Goal: Task Accomplishment & Management: Manage account settings

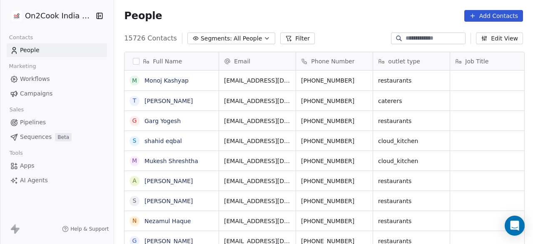
scroll to position [7, 7]
click at [201, 37] on span "Segments:" at bounding box center [216, 38] width 31 height 9
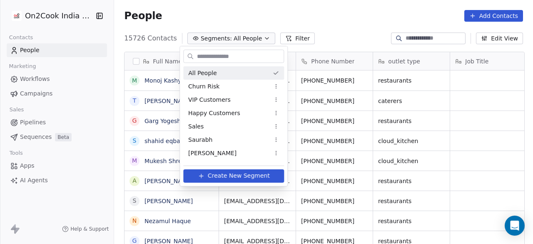
type input "*"
click at [433, 36] on html "On2Cook India Pvt. Ltd. Contacts People Marketing Workflows Campaigns Sales Pip…" at bounding box center [266, 122] width 533 height 244
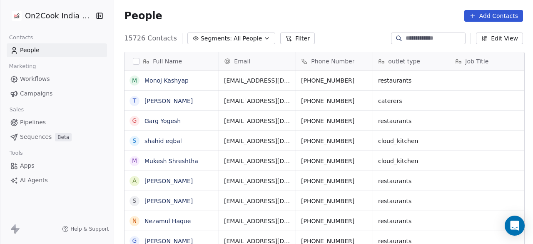
click at [433, 36] on input at bounding box center [435, 38] width 58 height 8
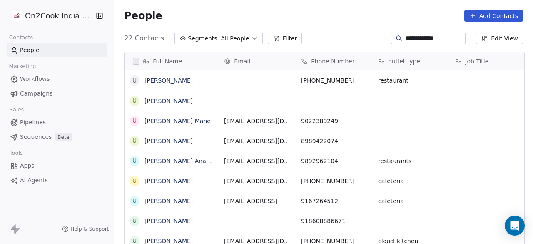
scroll to position [208, 414]
type input "**********"
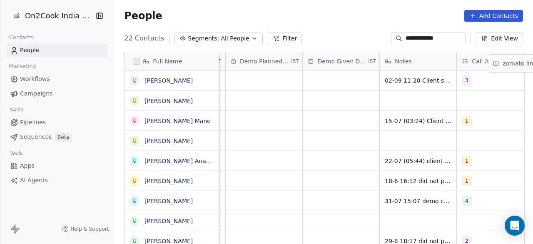
scroll to position [0, 1416]
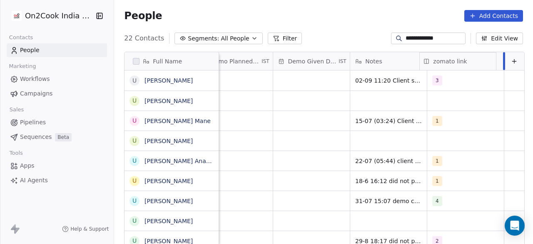
drag, startPoint x: 329, startPoint y: 60, endPoint x: 533, endPoint y: 63, distance: 204.2
click at [525, 63] on div "Full Name U [PERSON_NAME] U [PERSON_NAME] Mane U [PERSON_NAME] u [PERSON_NAME] …" at bounding box center [325, 149] width 400 height 195
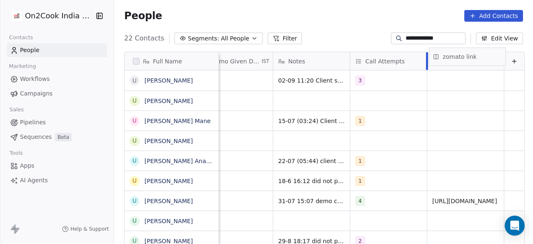
drag, startPoint x: 451, startPoint y: 60, endPoint x: 459, endPoint y: 57, distance: 9.1
click at [460, 56] on div "Full Name U [PERSON_NAME] U [PERSON_NAME] Mane U [PERSON_NAME] u [PERSON_NAME] …" at bounding box center [325, 149] width 400 height 195
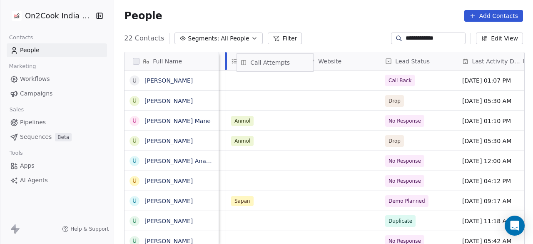
scroll to position [0, 910]
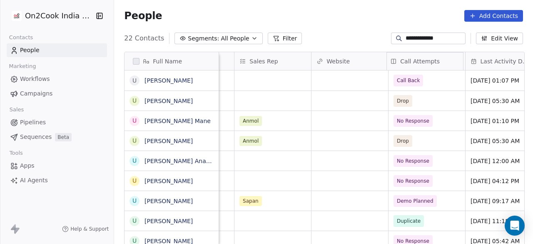
drag, startPoint x: 381, startPoint y: 58, endPoint x: 400, endPoint y: 61, distance: 19.7
click at [400, 61] on div "Full Name U [PERSON_NAME] U [PERSON_NAME] Mane U [PERSON_NAME] u [PERSON_NAME] …" at bounding box center [325, 149] width 400 height 195
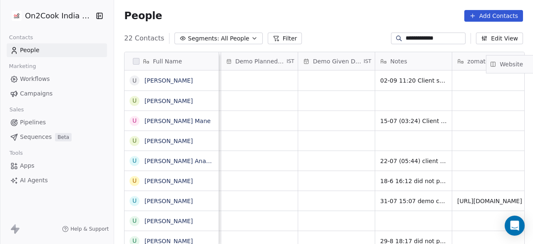
scroll to position [0, 1416]
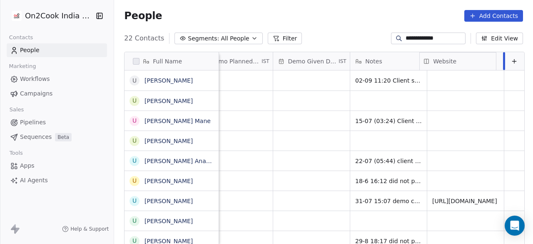
drag, startPoint x: 342, startPoint y: 60, endPoint x: 481, endPoint y: 60, distance: 138.7
click at [481, 60] on div "Full Name U [PERSON_NAME] U [PERSON_NAME] Mane U [PERSON_NAME] u [PERSON_NAME] …" at bounding box center [325, 149] width 400 height 195
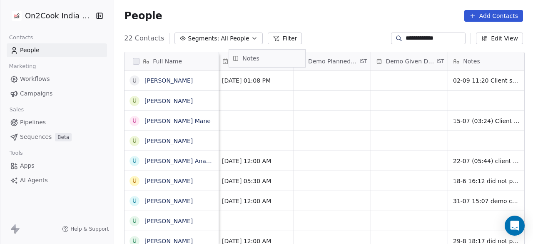
scroll to position [0, 1222]
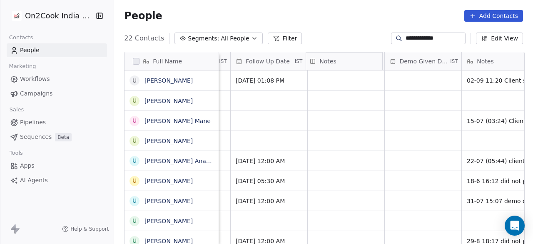
drag, startPoint x: 295, startPoint y: 60, endPoint x: 300, endPoint y: 57, distance: 6.4
click at [300, 57] on div "Full Name U [PERSON_NAME] U [PERSON_NAME] Mane U [PERSON_NAME] u [PERSON_NAME] …" at bounding box center [325, 149] width 400 height 195
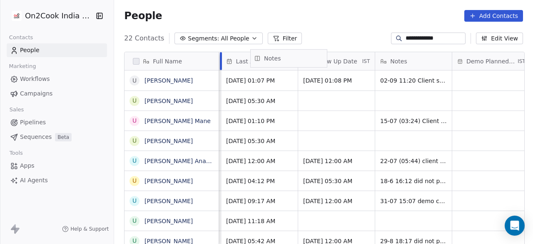
scroll to position [0, 1144]
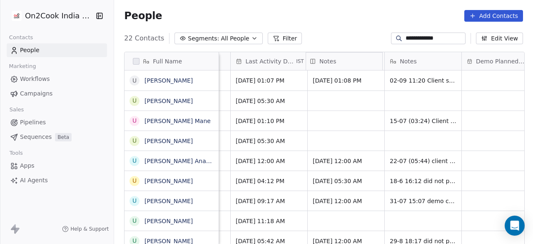
drag, startPoint x: 332, startPoint y: 62, endPoint x: 317, endPoint y: 59, distance: 15.0
click at [317, 59] on div "Full Name U [PERSON_NAME] U [PERSON_NAME] Mane U [PERSON_NAME] u [PERSON_NAME] …" at bounding box center [325, 149] width 400 height 195
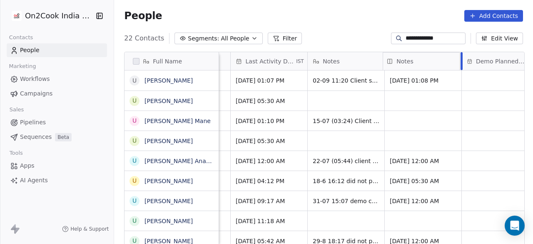
drag, startPoint x: 337, startPoint y: 60, endPoint x: 442, endPoint y: 60, distance: 105.8
click at [442, 60] on div "Full Name U [PERSON_NAME] U [PERSON_NAME] Mane U [PERSON_NAME] u [PERSON_NAME] …" at bounding box center [325, 149] width 400 height 195
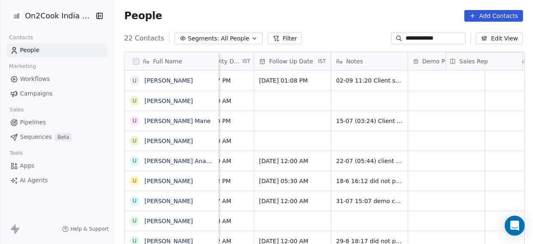
scroll to position [0, 1200]
drag, startPoint x: 328, startPoint y: 62, endPoint x: 433, endPoint y: 60, distance: 105.0
click at [433, 60] on div "Full Name U [PERSON_NAME] U [PERSON_NAME] Mane U [PERSON_NAME] u [PERSON_NAME] …" at bounding box center [325, 149] width 400 height 195
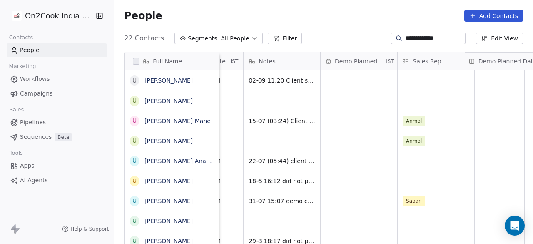
drag, startPoint x: 372, startPoint y: 60, endPoint x: 474, endPoint y: 60, distance: 102.5
click at [474, 60] on div "Full Name U [PERSON_NAME] U [PERSON_NAME] Mane U [PERSON_NAME] u [PERSON_NAME] …" at bounding box center [325, 149] width 400 height 195
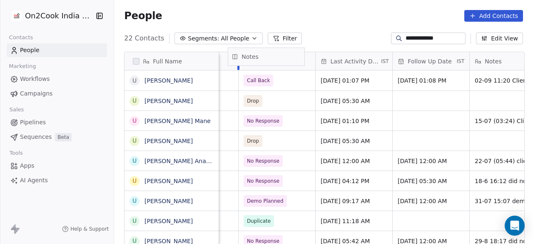
scroll to position [0, 982]
drag, startPoint x: 274, startPoint y: 59, endPoint x: 317, endPoint y: 54, distance: 42.8
click at [317, 54] on div "Full Name U [PERSON_NAME] U [PERSON_NAME] Mane U [PERSON_NAME] u [PERSON_NAME] …" at bounding box center [325, 149] width 400 height 195
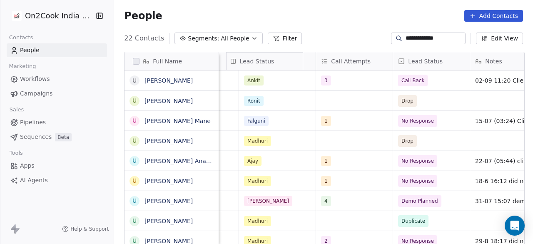
scroll to position [0, 827]
drag, startPoint x: 281, startPoint y: 57, endPoint x: 336, endPoint y: 58, distance: 55.0
click at [336, 58] on div "Full Name U [PERSON_NAME] U [PERSON_NAME] Mane U [PERSON_NAME] u [PERSON_NAME] …" at bounding box center [325, 149] width 400 height 195
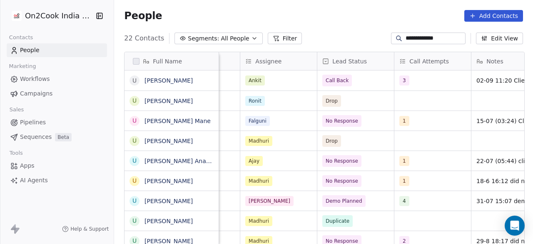
click at [288, 65] on div "Assignee" at bounding box center [278, 61] width 77 height 18
click at [380, 94] on html "**********" at bounding box center [266, 122] width 533 height 244
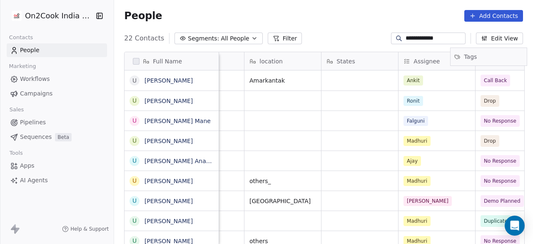
scroll to position [0, 697]
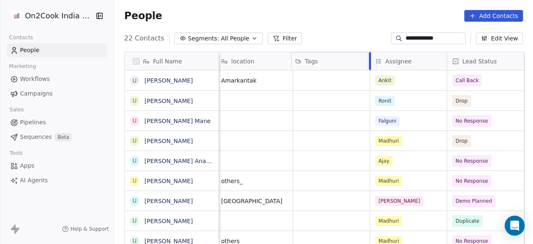
drag, startPoint x: 327, startPoint y: 60, endPoint x: 337, endPoint y: 52, distance: 12.8
click at [337, 52] on div "Full Name U [PERSON_NAME] U [PERSON_NAME] Mane U [PERSON_NAME] u [PERSON_NAME] …" at bounding box center [325, 149] width 400 height 195
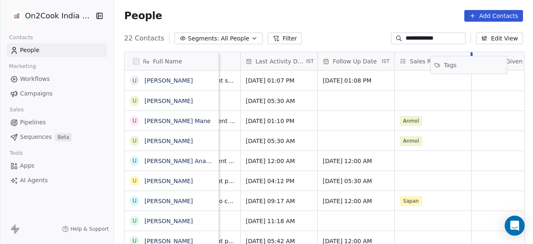
scroll to position [0, 1138]
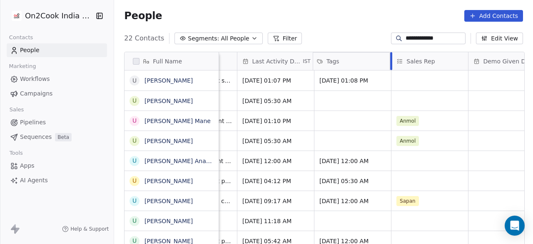
drag, startPoint x: 353, startPoint y: 61, endPoint x: 403, endPoint y: 68, distance: 50.6
click at [403, 68] on div "Full Name U [PERSON_NAME] U [PERSON_NAME] Mane U [PERSON_NAME] u [PERSON_NAME] …" at bounding box center [325, 149] width 400 height 195
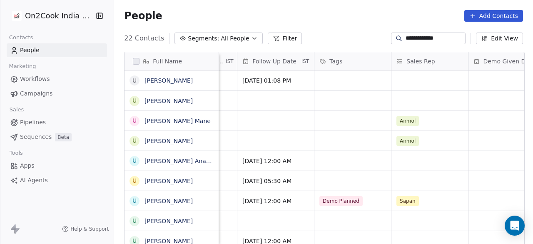
click at [323, 33] on div "**********" at bounding box center [323, 38] width 419 height 13
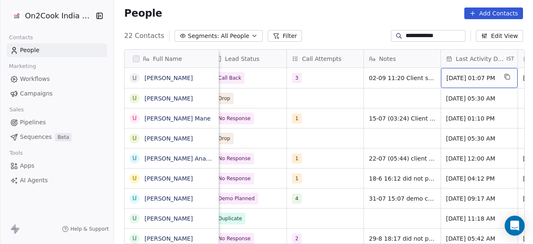
scroll to position [0, 848]
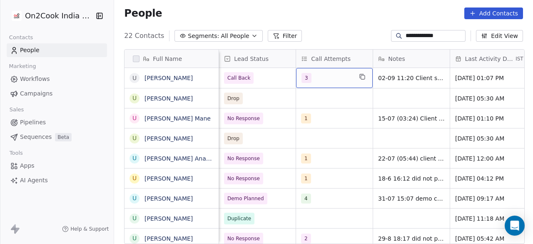
click at [310, 77] on div "3" at bounding box center [327, 78] width 51 height 10
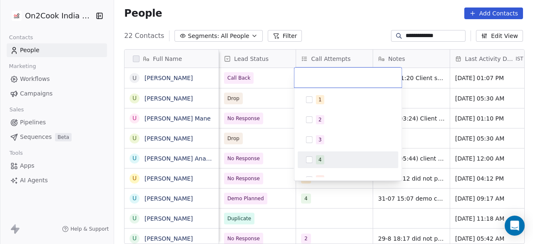
click at [325, 157] on div "4" at bounding box center [353, 159] width 74 height 9
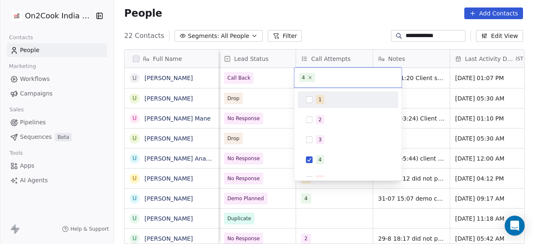
click at [416, 78] on html "**********" at bounding box center [266, 122] width 533 height 244
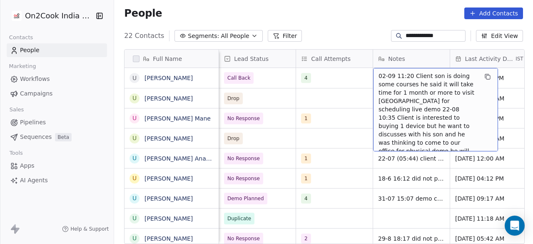
click at [379, 75] on span "02-09 11:20 Client son is doing some courses he said it will take time for 1 mo…" at bounding box center [428, 130] width 99 height 117
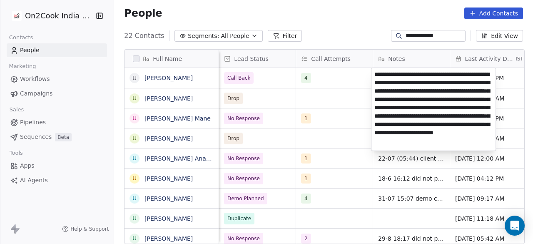
scroll to position [0, 0]
click at [374, 74] on textarea "**********" at bounding box center [434, 109] width 124 height 82
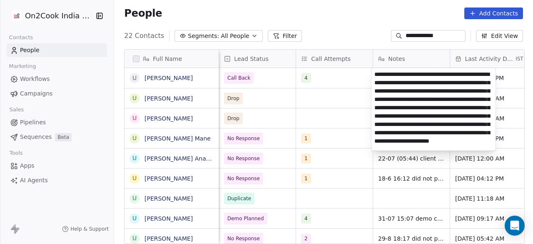
type textarea "**********"
click at [327, 82] on html "**********" at bounding box center [266, 122] width 533 height 244
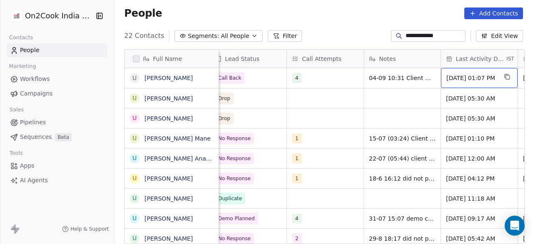
scroll to position [0, 934]
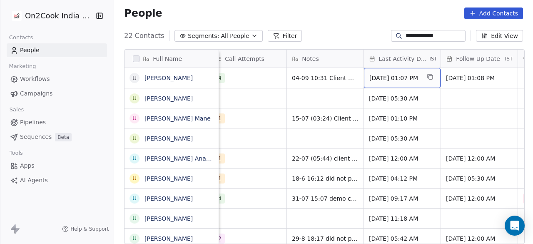
click at [400, 83] on div "[DATE] 01:07 PM" at bounding box center [402, 78] width 77 height 20
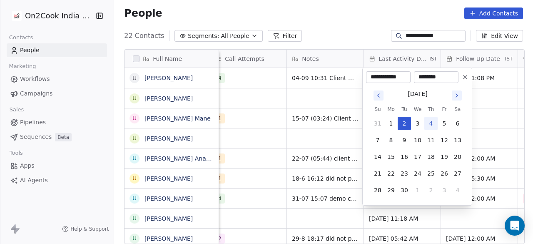
click at [431, 122] on button "4" at bounding box center [431, 123] width 13 height 13
type input "**********"
click at [488, 73] on html "**********" at bounding box center [266, 122] width 533 height 244
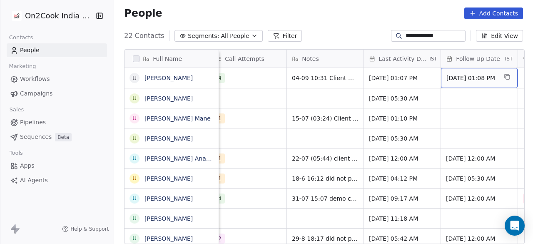
click at [481, 78] on span "[DATE] 01:08 PM" at bounding box center [472, 78] width 51 height 8
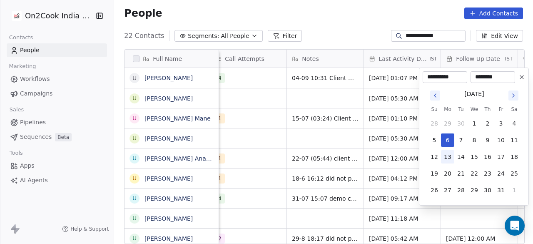
click at [452, 156] on button "13" at bounding box center [447, 156] width 13 height 13
click at [438, 94] on icon "Go to previous month" at bounding box center [435, 95] width 7 height 7
click at [490, 138] on button "11" at bounding box center [487, 139] width 13 height 13
type input "**********"
click at [345, 109] on html "**********" at bounding box center [266, 122] width 533 height 244
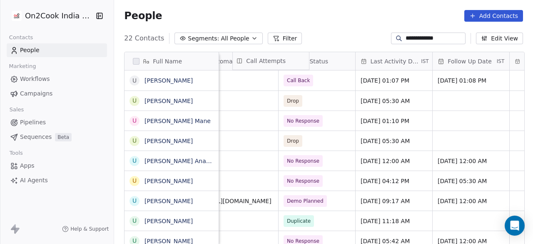
scroll to position [0, 1095]
drag, startPoint x: 461, startPoint y: 59, endPoint x: 284, endPoint y: 56, distance: 177.1
click at [284, 56] on div "Full Name U [PERSON_NAME] U [PERSON_NAME] Mane U [PERSON_NAME] u [PERSON_NAME] …" at bounding box center [325, 149] width 400 height 195
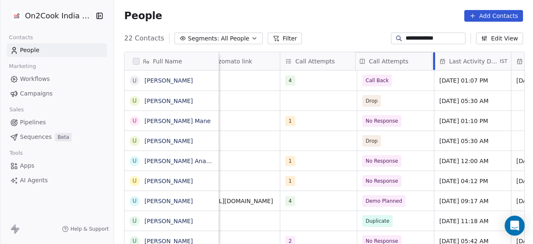
drag, startPoint x: 315, startPoint y: 62, endPoint x: 410, endPoint y: 59, distance: 95.5
click at [410, 59] on div "Full Name U [PERSON_NAME] U [PERSON_NAME] Mane U [PERSON_NAME] u [PERSON_NAME] …" at bounding box center [325, 149] width 400 height 195
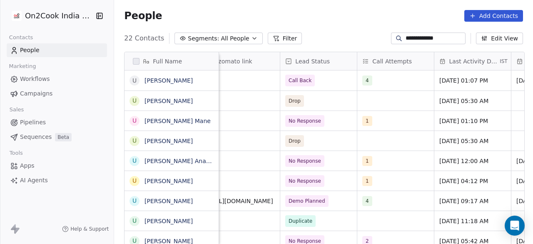
click at [245, 60] on span "zomato link" at bounding box center [235, 61] width 34 height 8
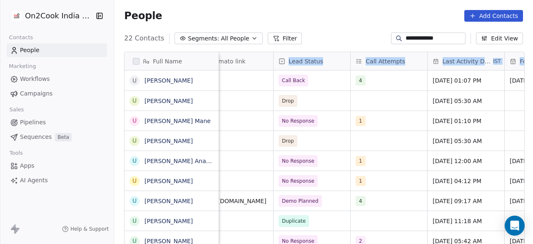
drag, startPoint x: 247, startPoint y: 60, endPoint x: 518, endPoint y: 84, distance: 272.3
click at [518, 84] on html "**********" at bounding box center [266, 122] width 533 height 244
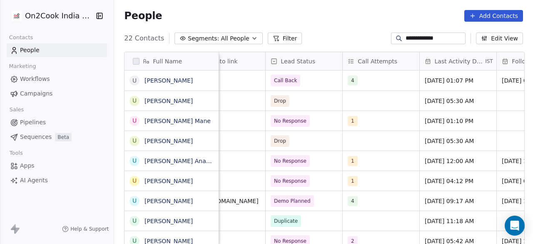
click at [323, 23] on div "People Add Contacts" at bounding box center [323, 16] width 419 height 32
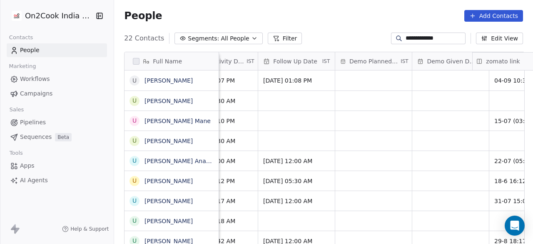
scroll to position [0, 1416]
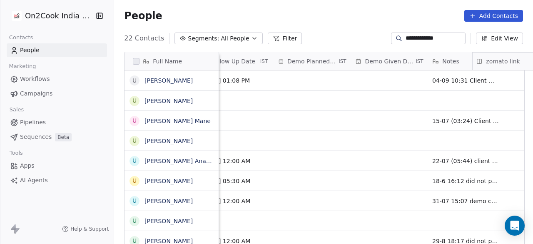
drag, startPoint x: 231, startPoint y: 59, endPoint x: 517, endPoint y: 59, distance: 285.8
click at [517, 59] on div "Full Name U [PERSON_NAME] U [PERSON_NAME] Mane U [PERSON_NAME] u [PERSON_NAME] …" at bounding box center [325, 149] width 400 height 195
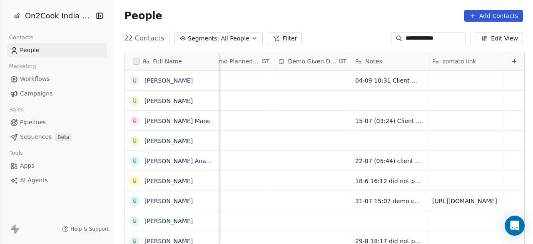
click at [444, 39] on input "**********" at bounding box center [435, 38] width 58 height 8
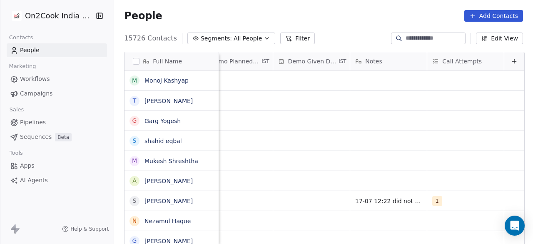
click at [220, 40] on span "Segments:" at bounding box center [216, 38] width 31 height 9
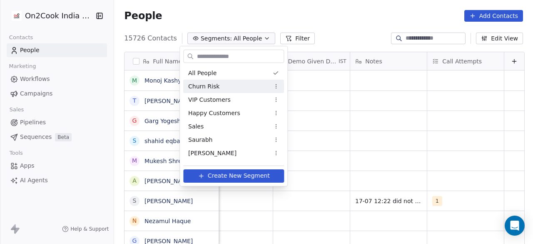
type input "*"
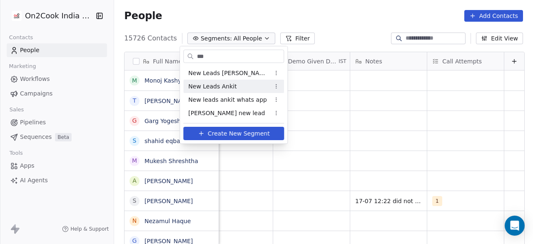
type input "***"
click at [231, 89] on span "New Leads Ankit" at bounding box center [212, 86] width 48 height 9
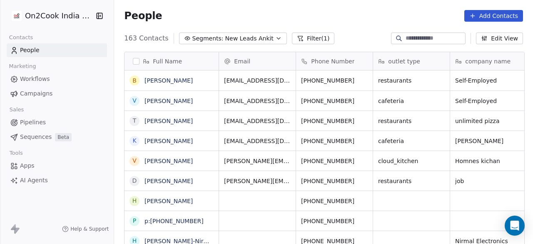
scroll to position [208, 414]
click at [312, 38] on button "Filter (1)" at bounding box center [313, 38] width 43 height 12
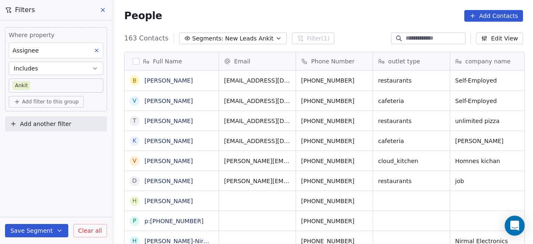
click at [66, 102] on span "Add filter to this group" at bounding box center [50, 101] width 57 height 7
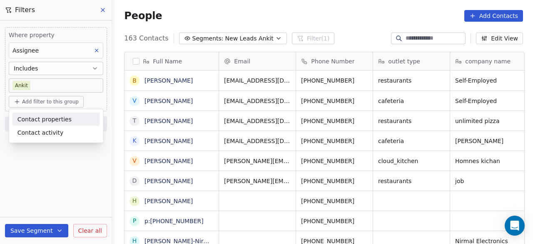
click at [53, 118] on span "Contact properties" at bounding box center [44, 119] width 54 height 9
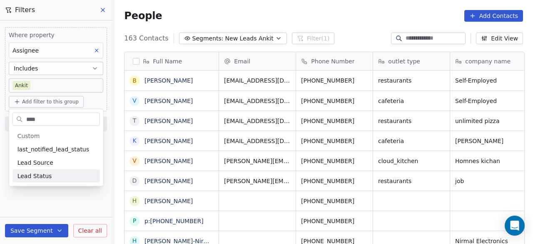
type input "****"
click at [51, 172] on div "Lead Status" at bounding box center [55, 176] width 77 height 8
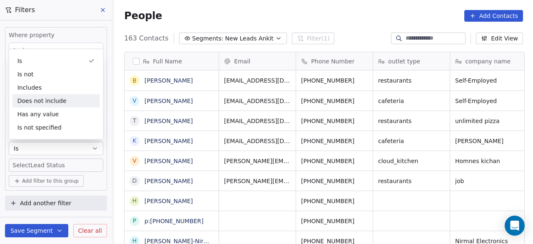
click at [55, 102] on div "Does not include" at bounding box center [55, 100] width 87 height 13
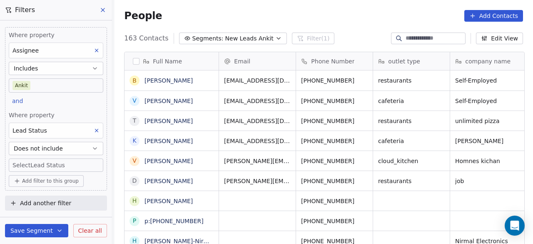
click at [50, 162] on body "On2Cook India Pvt. Ltd. Contacts People Marketing Workflows Campaigns Sales Pip…" at bounding box center [266, 122] width 533 height 244
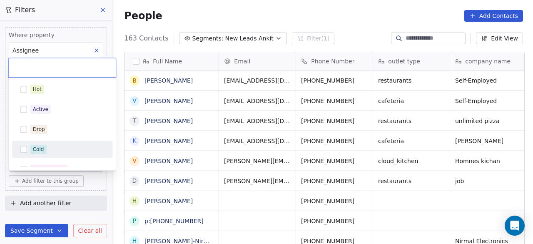
click at [47, 146] on div "Cold" at bounding box center [67, 149] width 74 height 9
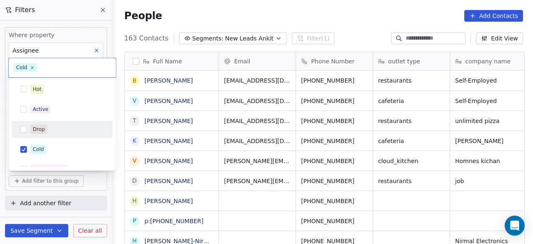
click at [50, 125] on div "Drop" at bounding box center [67, 129] width 74 height 9
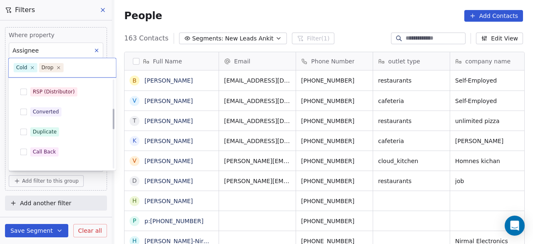
scroll to position [125, 0]
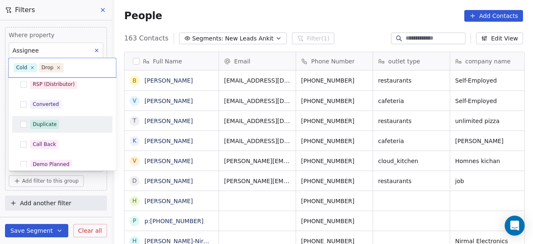
click at [64, 124] on div "Duplicate" at bounding box center [67, 124] width 74 height 9
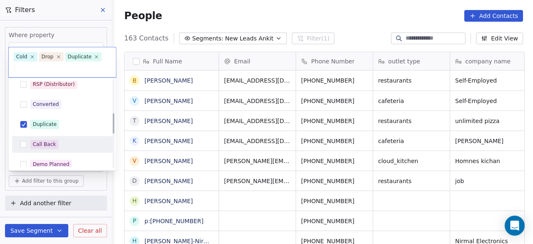
scroll to position [167, 0]
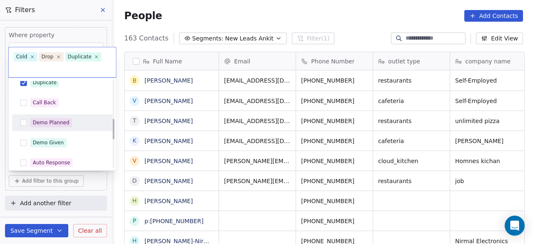
click at [66, 126] on span "Demo Planned" at bounding box center [51, 122] width 42 height 9
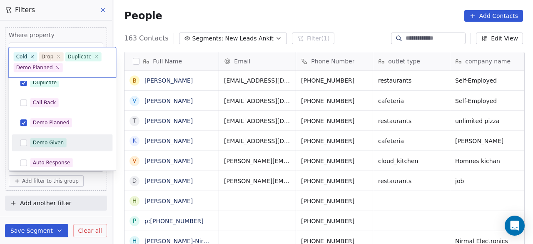
click at [66, 140] on div "Demo Given" at bounding box center [67, 142] width 74 height 9
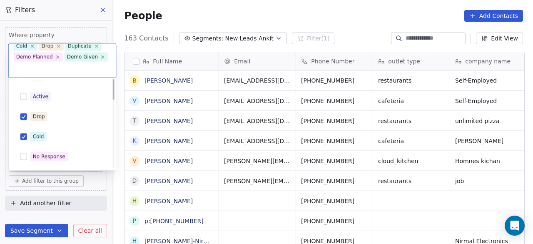
scroll to position [0, 0]
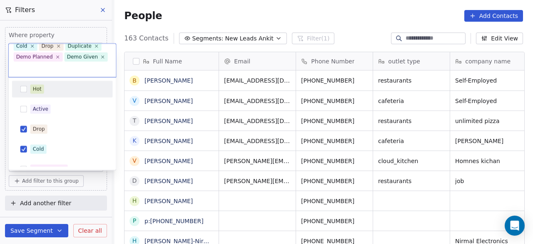
click at [60, 83] on div "Hot" at bounding box center [62, 88] width 94 height 13
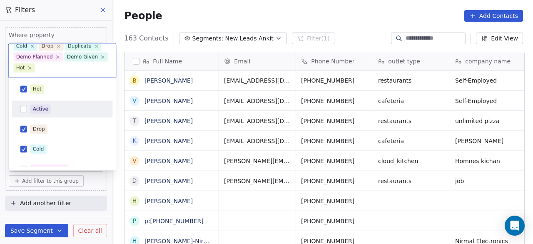
click at [58, 107] on div "Active" at bounding box center [67, 109] width 74 height 9
click at [43, 113] on span "Active" at bounding box center [40, 109] width 20 height 9
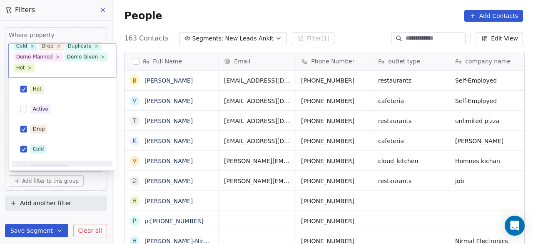
click at [104, 189] on html "On2Cook India Pvt. Ltd. Contacts People Marketing Workflows Campaigns Sales Pip…" at bounding box center [266, 122] width 533 height 244
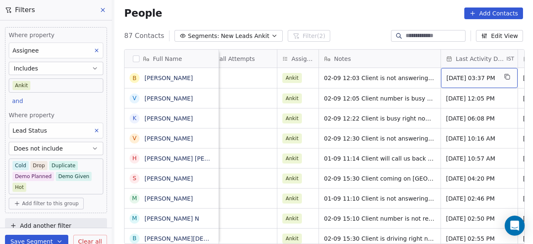
scroll to position [0, 790]
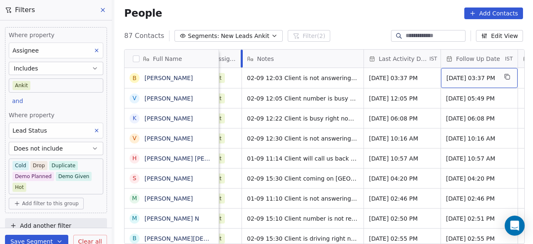
drag, startPoint x: 240, startPoint y: 56, endPoint x: 234, endPoint y: 56, distance: 5.4
click at [234, 56] on div "Assignee" at bounding box center [221, 59] width 42 height 18
click at [300, 100] on html "On2Cook India Pvt. Ltd. Contacts People Marketing Workflows Campaigns Sales Pip…" at bounding box center [266, 122] width 533 height 244
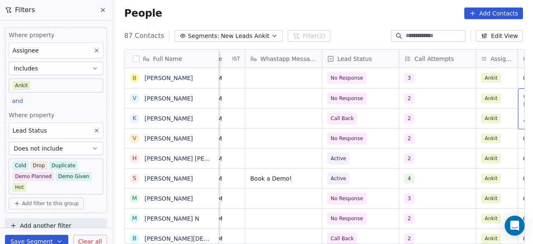
scroll to position [0, 635]
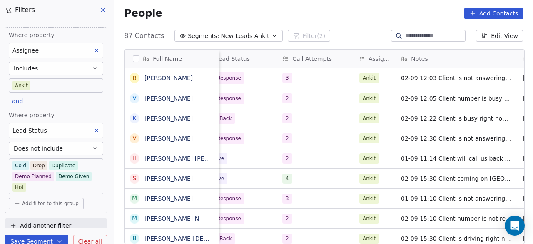
click at [322, 148] on div "Website [DATE] 03:23 PM Active 2 Ankit 01-09 11:14 Client will call us back for…" at bounding box center [177, 158] width 1186 height 20
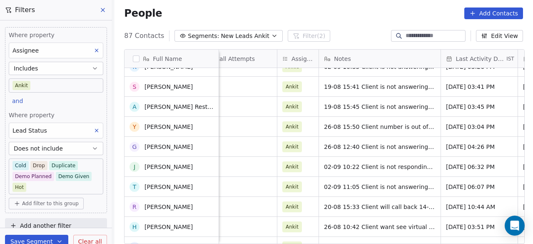
scroll to position [0, 0]
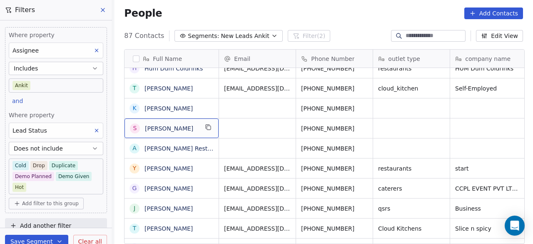
click at [208, 132] on div "S [PERSON_NAME]" at bounding box center [172, 128] width 94 height 20
click at [207, 126] on icon "grid" at bounding box center [209, 128] width 4 height 4
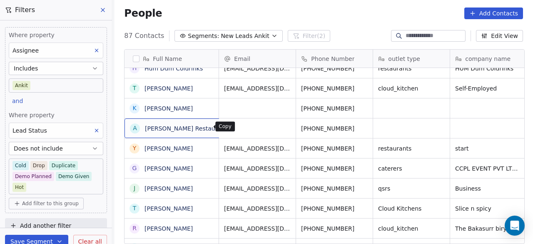
click at [234, 128] on icon "grid" at bounding box center [237, 127] width 7 height 7
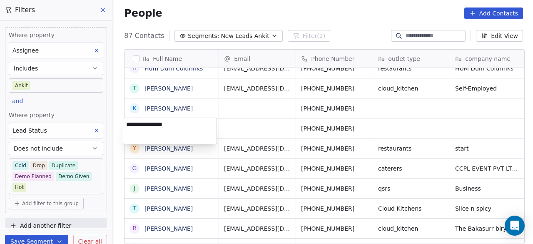
click at [256, 125] on html "On2Cook India Pvt. Ltd. Contacts People Marketing Workflows Campaigns Sales Pip…" at bounding box center [266, 122] width 533 height 244
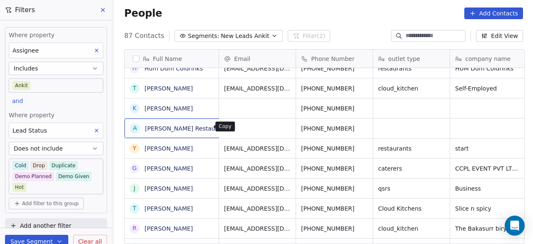
click at [234, 127] on icon "grid" at bounding box center [237, 127] width 7 height 7
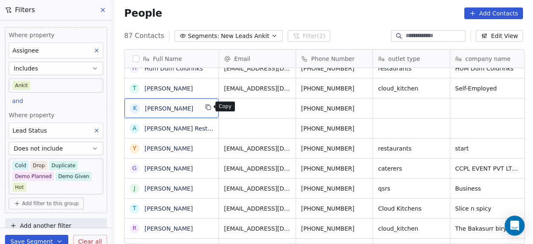
click at [207, 106] on icon "grid" at bounding box center [209, 108] width 4 height 4
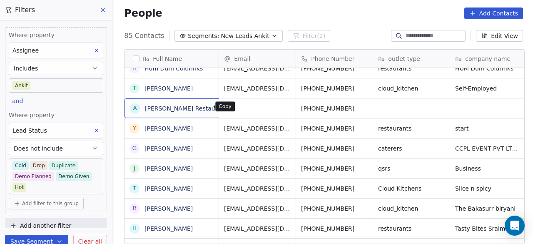
click at [236, 109] on icon "grid" at bounding box center [238, 108] width 4 height 4
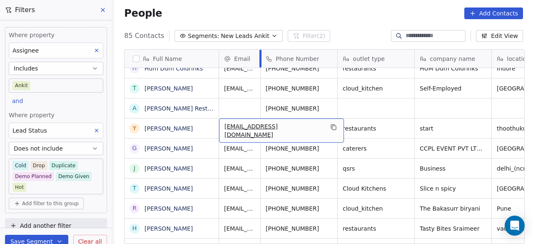
drag, startPoint x: 293, startPoint y: 54, endPoint x: 216, endPoint y: 49, distance: 77.6
click at [216, 50] on div "Full Name T [PERSON_NAME] R [PERSON_NAME] A [PERSON_NAME] S Shree Maha Lakshmi …" at bounding box center [325, 147] width 400 height 195
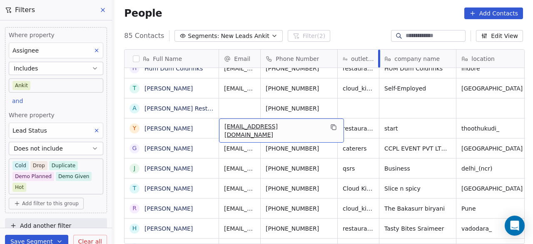
drag, startPoint x: 412, startPoint y: 55, endPoint x: 357, endPoint y: 55, distance: 55.0
click at [357, 55] on div "outlet type" at bounding box center [359, 59] width 42 height 18
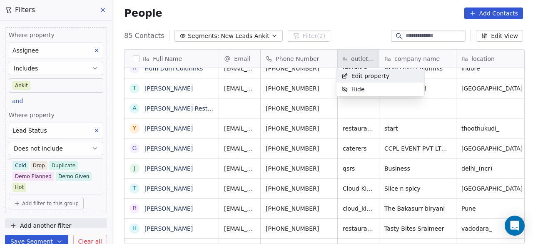
click at [442, 59] on html "On2Cook India Pvt. Ltd. Contacts People Marketing Workflows Campaigns Sales Pip…" at bounding box center [266, 122] width 533 height 244
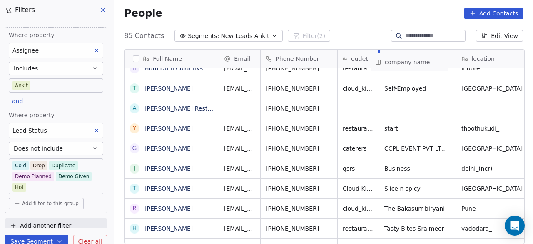
drag, startPoint x: 453, startPoint y: 56, endPoint x: 447, endPoint y: 58, distance: 6.9
click at [446, 59] on div "Full Name T [PERSON_NAME] R [PERSON_NAME] A [PERSON_NAME] S Shree Maha Lakshmi …" at bounding box center [325, 147] width 400 height 195
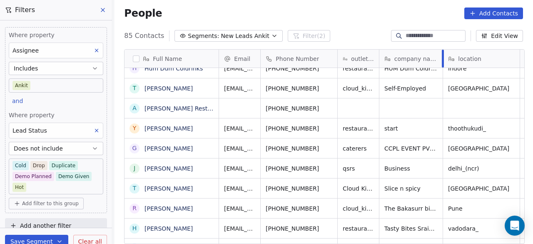
drag, startPoint x: 454, startPoint y: 55, endPoint x: 441, endPoint y: 55, distance: 13.4
click at [442, 55] on div at bounding box center [443, 59] width 2 height 18
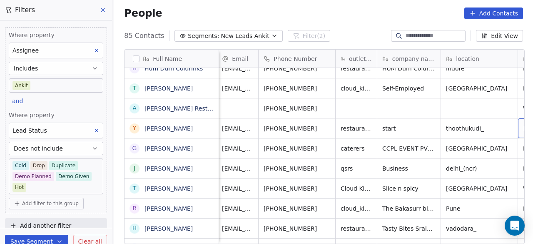
scroll to position [0, 79]
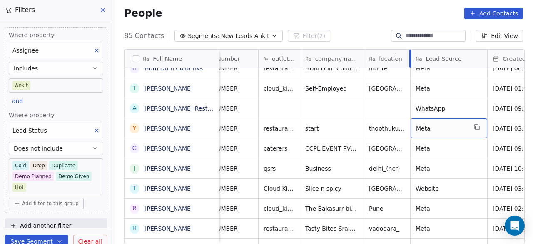
drag, startPoint x: 439, startPoint y: 54, endPoint x: 408, endPoint y: 54, distance: 30.4
click at [410, 54] on div at bounding box center [411, 59] width 2 height 18
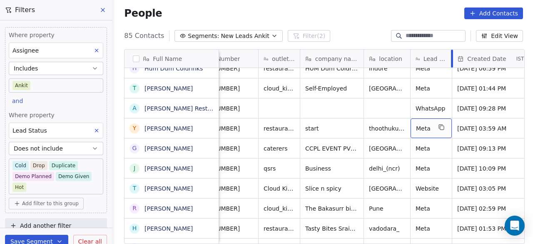
drag, startPoint x: 485, startPoint y: 56, endPoint x: 437, endPoint y: 57, distance: 48.8
click at [437, 57] on div "Lead Source" at bounding box center [432, 59] width 42 height 18
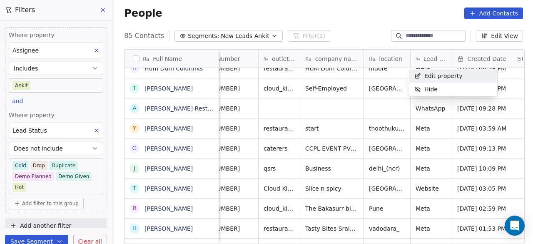
click at [481, 56] on html "On2Cook India Pvt. Ltd. Contacts People Marketing Workflows Campaigns Sales Pip…" at bounding box center [266, 122] width 533 height 244
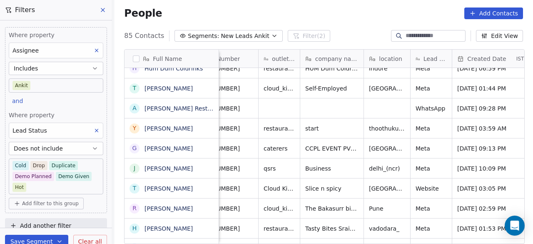
click at [482, 60] on span "Created Date" at bounding box center [486, 59] width 39 height 8
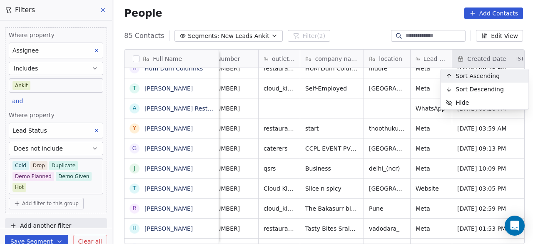
click at [437, 71] on html "On2Cook India Pvt. Ltd. Contacts People Marketing Workflows Campaigns Sales Pip…" at bounding box center [266, 122] width 533 height 244
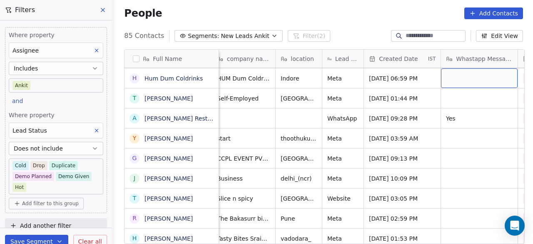
scroll to position [0, 245]
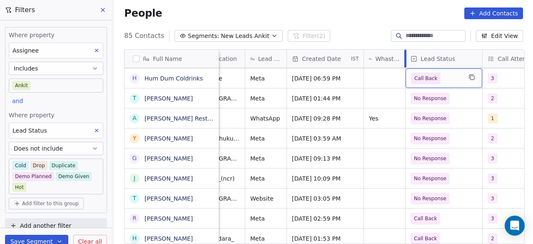
drag, startPoint x: 438, startPoint y: 58, endPoint x: 364, endPoint y: 58, distance: 74.2
click at [364, 58] on div "Whastapp Message" at bounding box center [385, 59] width 42 height 18
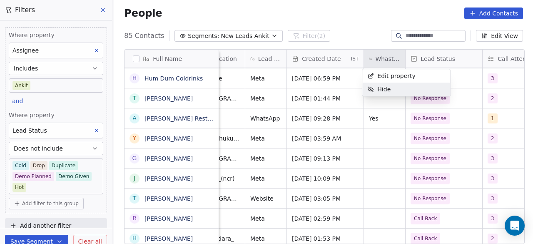
click at [460, 117] on html "On2Cook India Pvt. Ltd. Contacts People Marketing Workflows Campaigns Sales Pip…" at bounding box center [266, 122] width 533 height 244
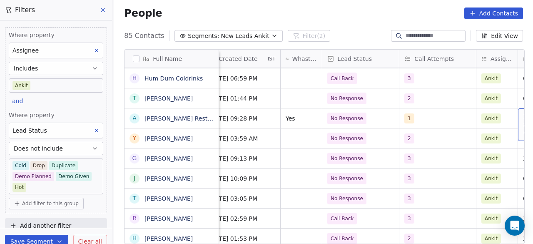
scroll to position [0, 450]
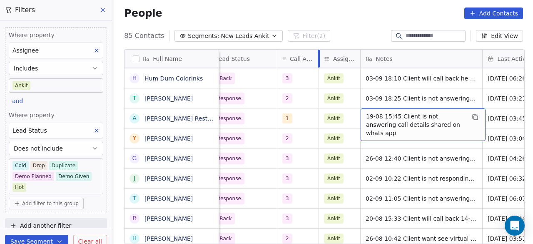
drag, startPoint x: 352, startPoint y: 55, endPoint x: 310, endPoint y: 57, distance: 41.7
click at [310, 57] on div "Call Attempts" at bounding box center [298, 59] width 42 height 18
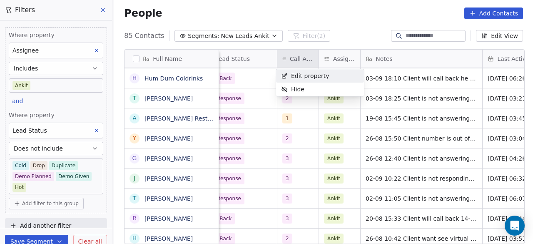
drag, startPoint x: 250, startPoint y: 54, endPoint x: 259, endPoint y: 55, distance: 9.6
click at [250, 55] on html "On2Cook India Pvt. Ltd. Contacts People Marketing Workflows Campaigns Sales Pip…" at bounding box center [266, 122] width 533 height 244
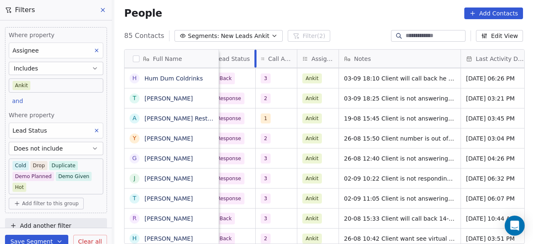
drag, startPoint x: 275, startPoint y: 55, endPoint x: 253, endPoint y: 53, distance: 21.7
click at [255, 53] on div at bounding box center [256, 59] width 2 height 18
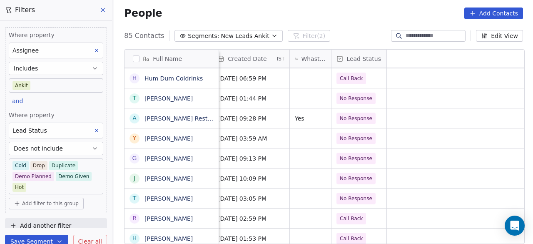
scroll to position [0, 0]
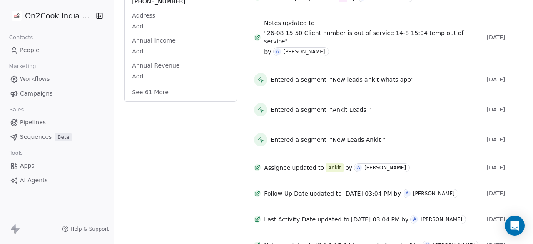
scroll to position [427, 0]
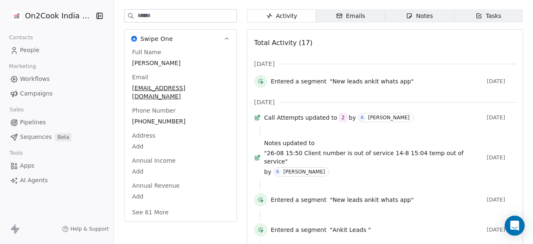
scroll to position [0, 0]
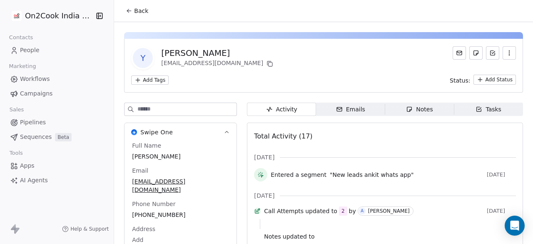
click at [135, 13] on span "Back" at bounding box center [141, 11] width 14 height 8
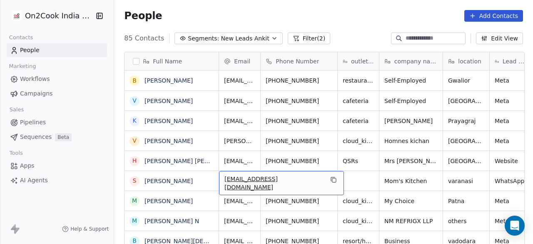
scroll to position [2, 0]
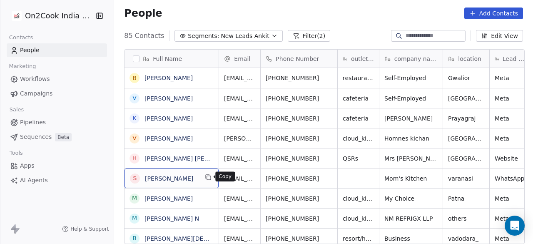
click at [206, 177] on icon "grid" at bounding box center [208, 177] width 7 height 7
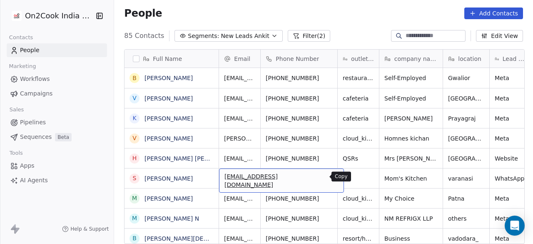
click at [330, 178] on icon "grid" at bounding box center [333, 177] width 7 height 7
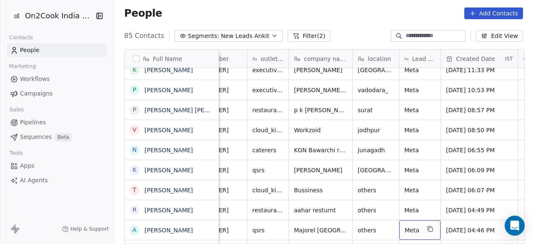
scroll to position [248, 0]
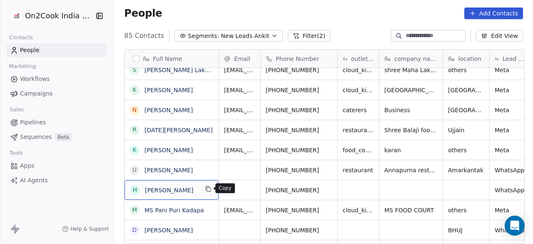
click at [207, 189] on icon "grid" at bounding box center [208, 188] width 7 height 7
click at [399, 15] on div "People Add Contacts" at bounding box center [323, 13] width 399 height 12
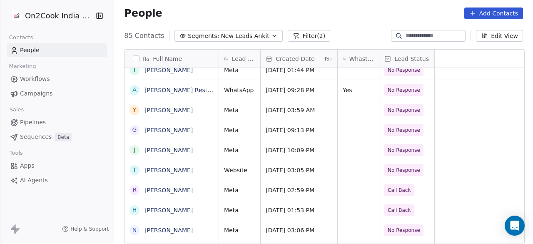
scroll to position [0, 0]
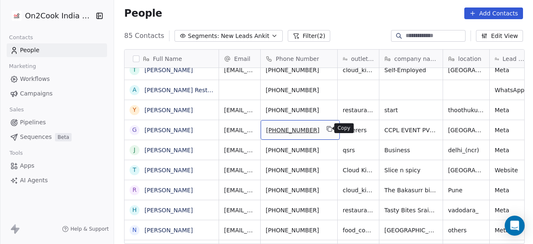
click at [327, 129] on icon "grid" at bounding box center [330, 128] width 7 height 7
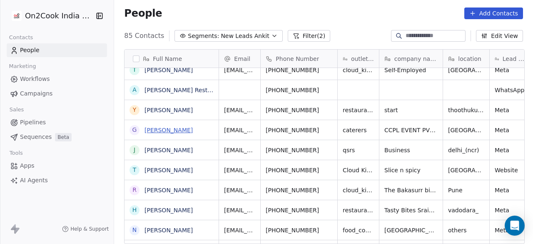
click at [193, 130] on link "[PERSON_NAME]" at bounding box center [169, 130] width 48 height 7
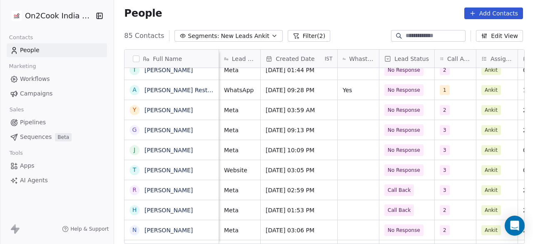
scroll to position [0, 470]
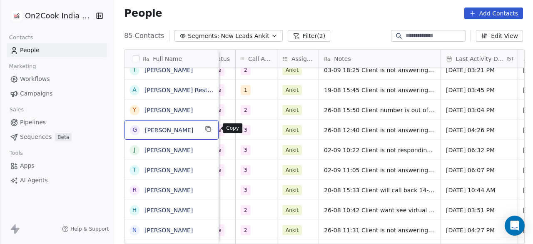
click at [212, 129] on icon "grid" at bounding box center [208, 128] width 7 height 7
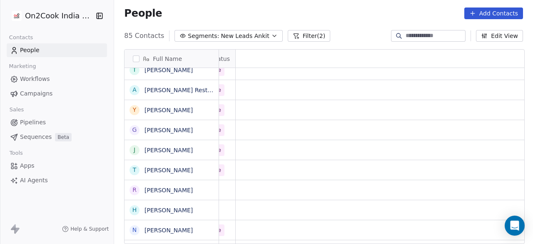
scroll to position [0, 0]
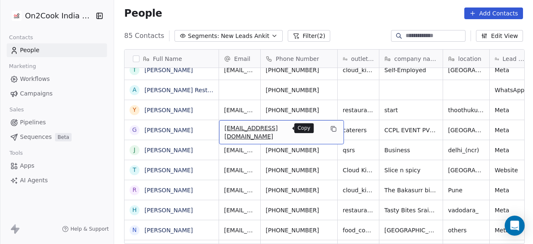
click at [330, 129] on icon "grid" at bounding box center [333, 128] width 7 height 7
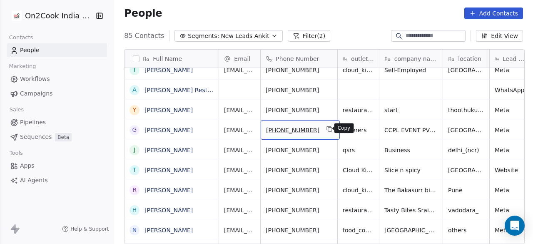
click at [327, 129] on icon "grid" at bounding box center [330, 128] width 7 height 7
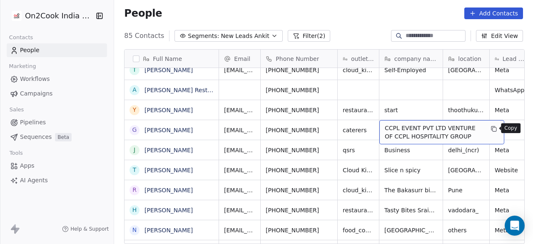
click at [492, 130] on icon "grid" at bounding box center [494, 128] width 7 height 7
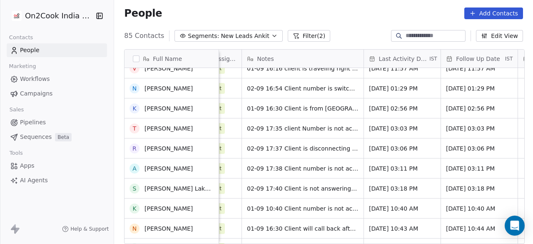
scroll to position [292, 0]
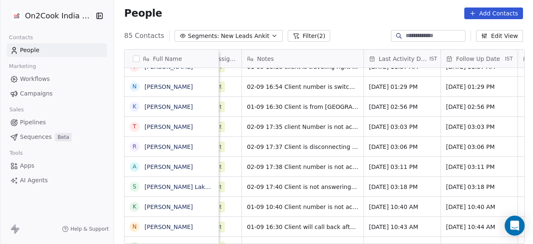
click at [406, 35] on input at bounding box center [435, 36] width 58 height 8
type input "*****"
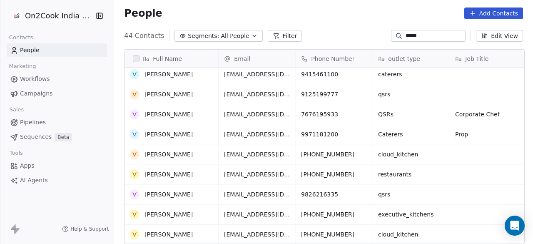
scroll to position [250, 0]
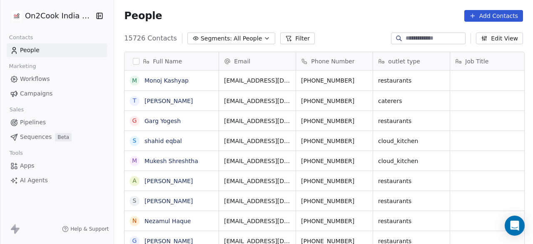
scroll to position [7, 7]
click at [427, 37] on input at bounding box center [435, 38] width 58 height 8
paste input "**********"
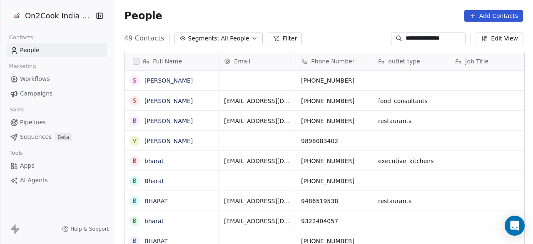
scroll to position [208, 414]
type input "**********"
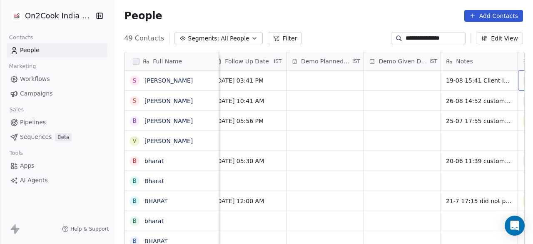
scroll to position [0, 1397]
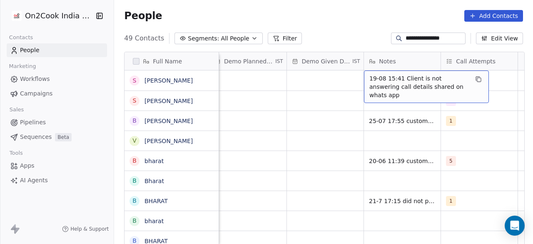
click at [370, 78] on span "19-08 15:41 Client is not answering call details shared on whats app" at bounding box center [419, 86] width 99 height 25
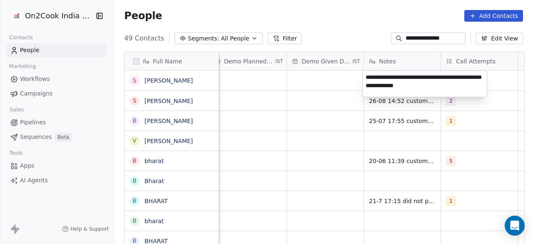
click at [367, 75] on textarea "**********" at bounding box center [425, 84] width 124 height 26
click at [429, 75] on textarea "**********" at bounding box center [425, 85] width 124 height 28
type textarea "**********"
click at [504, 80] on html "**********" at bounding box center [266, 122] width 533 height 244
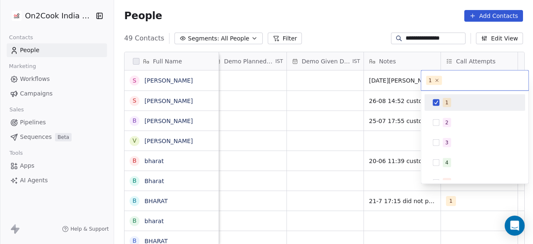
click at [344, 77] on html "**********" at bounding box center [266, 122] width 533 height 244
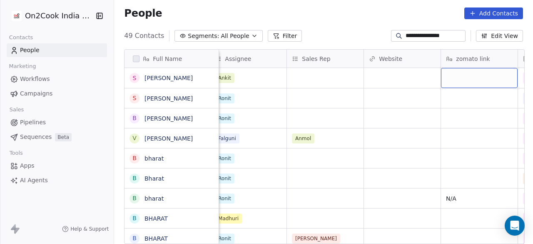
scroll to position [0, 934]
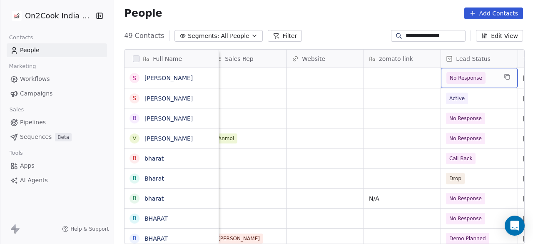
click at [482, 78] on span "No Response" at bounding box center [466, 78] width 39 height 12
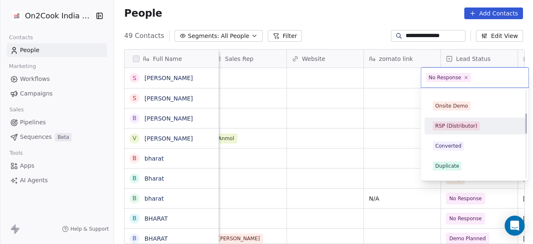
scroll to position [135, 0]
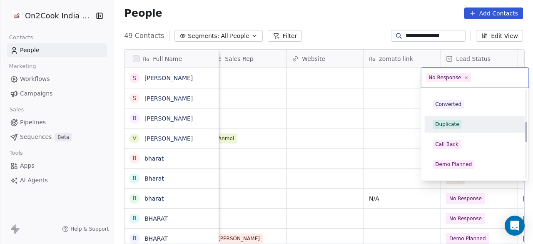
click at [472, 124] on div "Duplicate" at bounding box center [475, 124] width 84 height 9
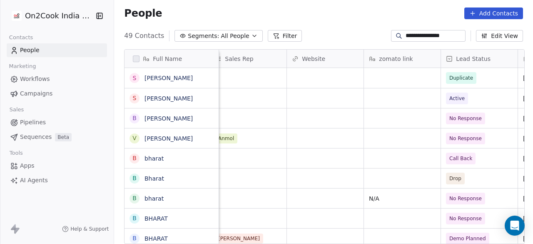
click at [335, 25] on div "People Add Contacts" at bounding box center [323, 14] width 419 height 32
click at [406, 34] on input "**********" at bounding box center [435, 36] width 58 height 8
paste input "*"
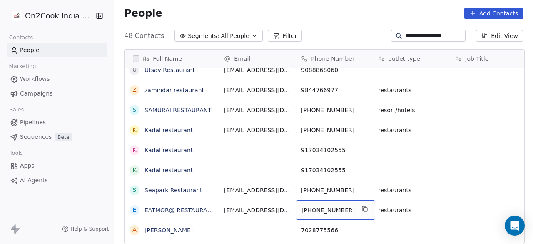
scroll to position [0, 0]
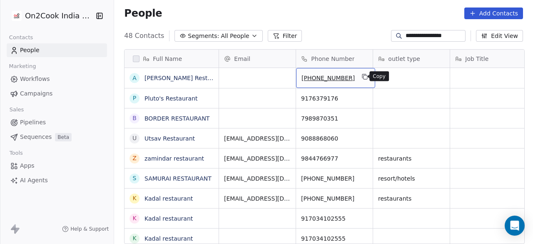
click at [364, 77] on icon "grid" at bounding box center [366, 77] width 4 height 4
click at [456, 35] on input "**********" at bounding box center [435, 36] width 58 height 8
paste input
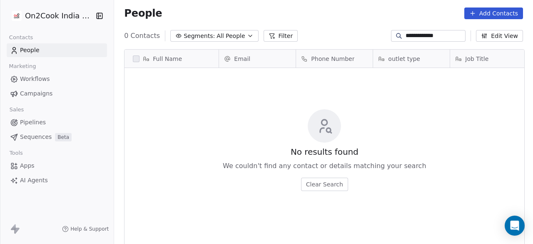
click at [407, 35] on input "**********" at bounding box center [435, 36] width 58 height 8
click at [355, 35] on div "**********" at bounding box center [323, 35] width 419 height 13
click at [437, 37] on input "**********" at bounding box center [435, 36] width 58 height 8
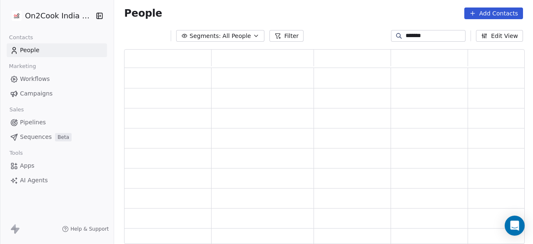
scroll to position [188, 394]
type input "*"
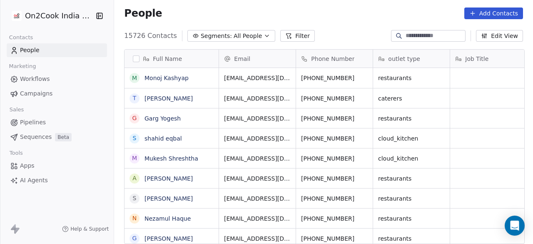
scroll to position [208, 414]
click at [437, 32] on input at bounding box center [435, 36] width 58 height 8
paste input "**********"
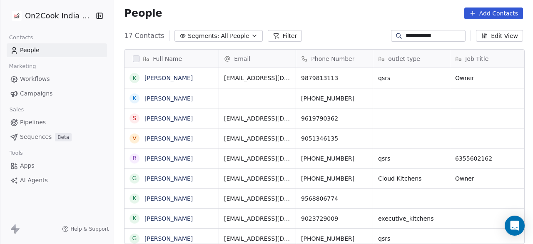
type input "**********"
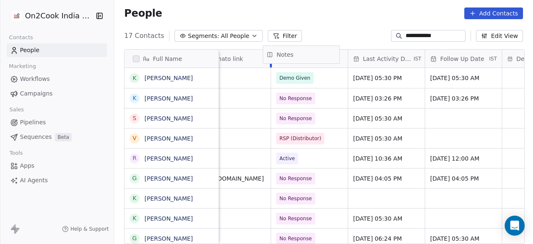
scroll to position [0, 1100]
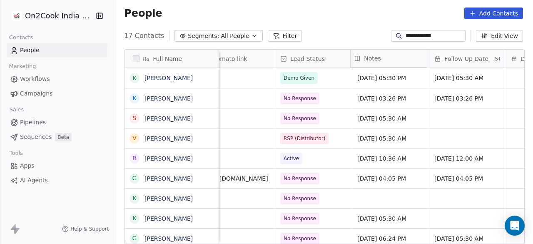
drag, startPoint x: 461, startPoint y: 60, endPoint x: 355, endPoint y: 57, distance: 106.3
click at [355, 57] on div "Full Name K Kaushal Vora K Kaushal Vora S Sonal Vora V Vijay Vora R Ravi Vora G…" at bounding box center [325, 147] width 400 height 195
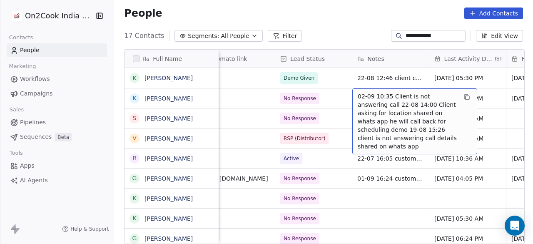
click at [358, 94] on span "02-09 10:35 Client is not answering call 22-08 14:00 Client asking for location…" at bounding box center [407, 121] width 99 height 58
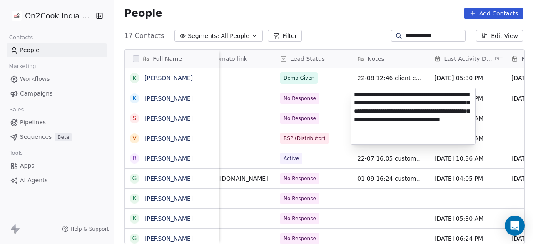
click at [355, 91] on textarea "**********" at bounding box center [413, 116] width 124 height 56
type textarea "**********"
click at [334, 96] on html "**********" at bounding box center [266, 122] width 533 height 244
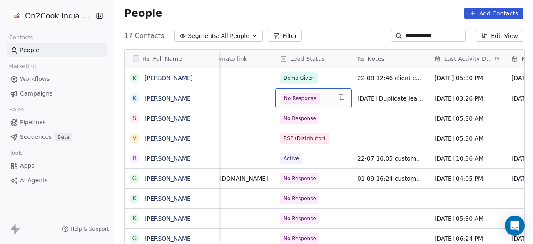
click at [330, 96] on div "No Response" at bounding box center [313, 98] width 77 height 20
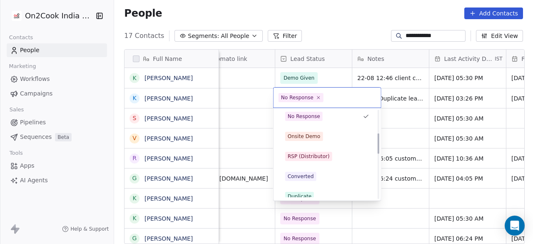
scroll to position [125, 0]
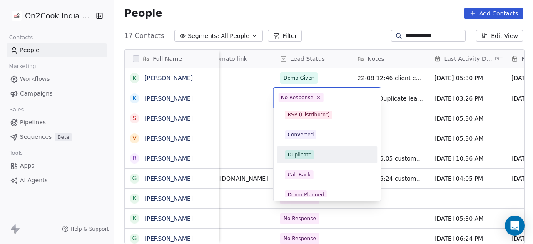
click at [305, 150] on span "Duplicate" at bounding box center [299, 154] width 29 height 9
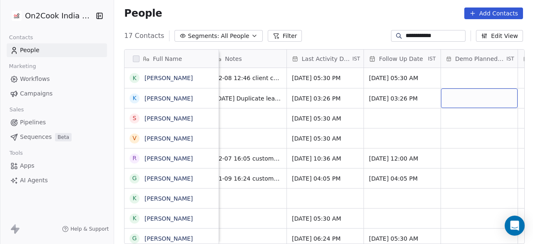
scroll to position [0, 1319]
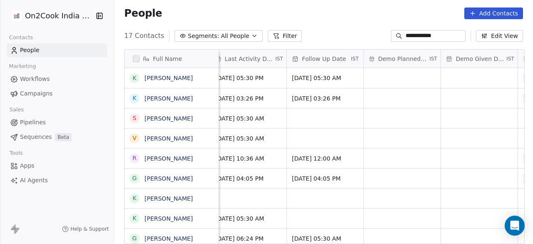
click at [415, 35] on input "**********" at bounding box center [435, 36] width 58 height 8
paste input "*****"
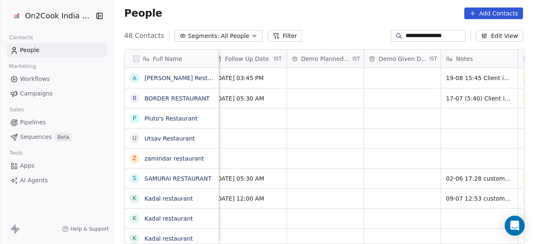
click at [423, 38] on input "**********" at bounding box center [435, 36] width 58 height 8
paste input
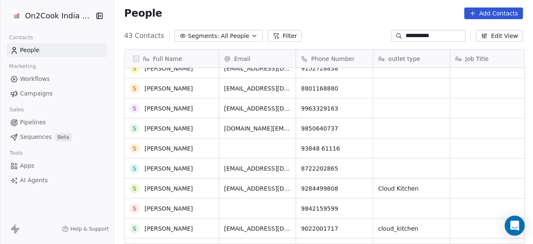
scroll to position [333, 0]
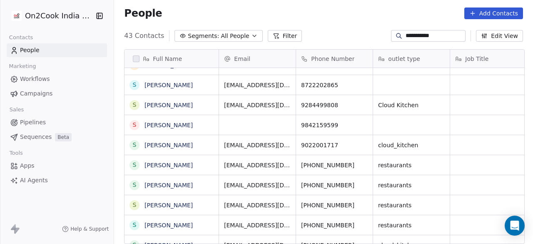
paste input "**********"
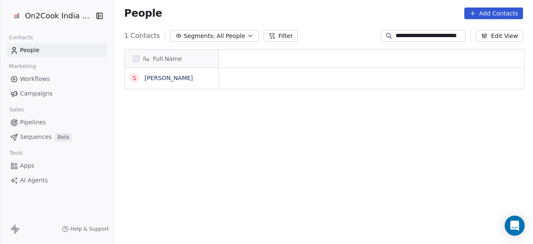
scroll to position [0, 0]
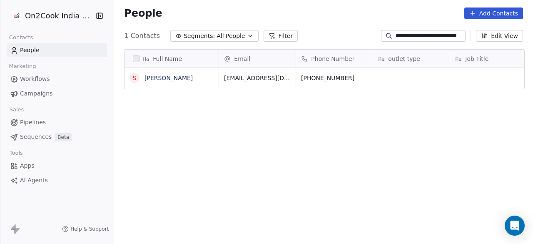
click at [400, 36] on input "**********" at bounding box center [430, 36] width 68 height 8
paste input
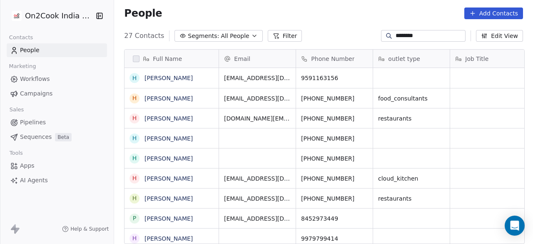
scroll to position [208, 414]
type input "********"
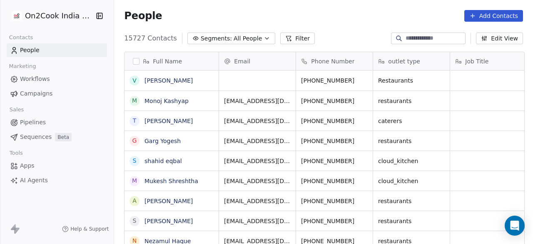
scroll to position [208, 414]
click at [247, 38] on span "All People" at bounding box center [248, 38] width 28 height 9
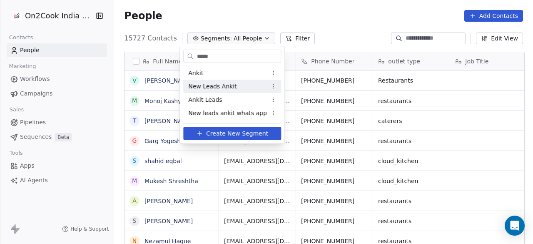
type input "*****"
click at [231, 83] on span "New Leads Ankit" at bounding box center [212, 86] width 48 height 9
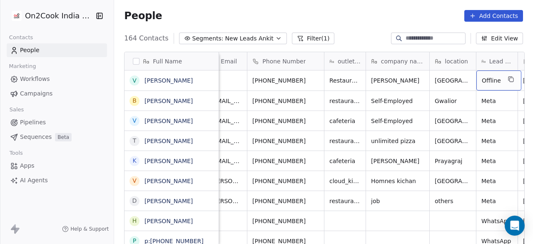
scroll to position [0, 90]
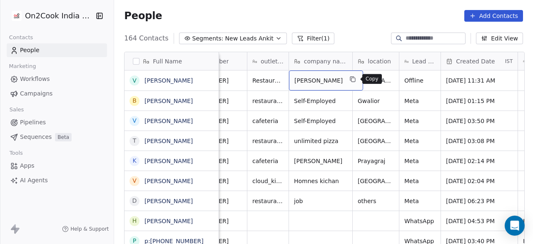
click at [355, 80] on icon "grid" at bounding box center [353, 79] width 7 height 7
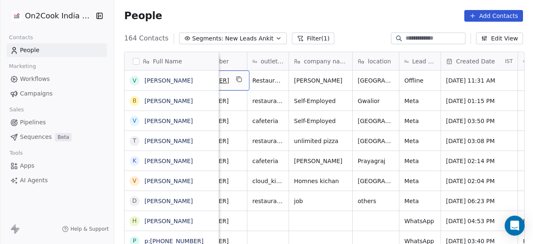
scroll to position [0, 42]
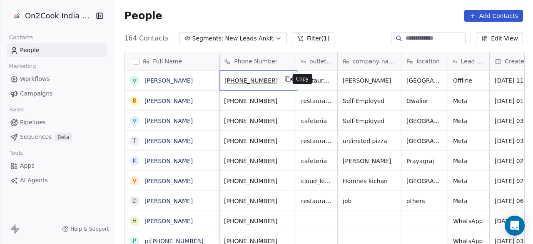
click at [285, 80] on icon "grid" at bounding box center [288, 79] width 7 height 7
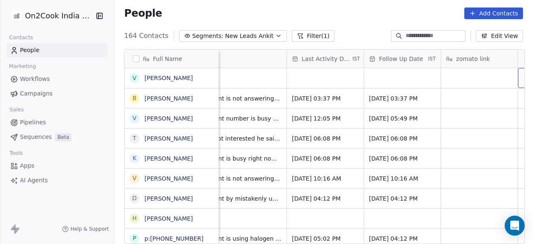
scroll to position [0, 644]
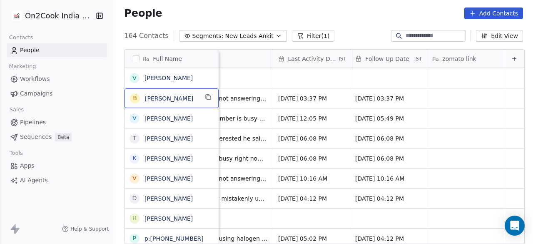
click at [512, 60] on div at bounding box center [515, 59] width 20 height 18
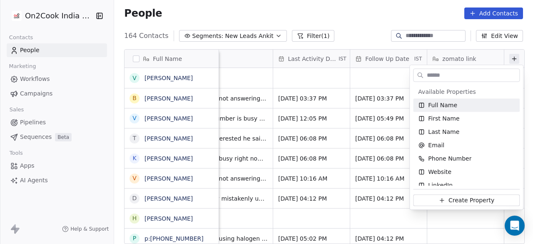
click at [466, 76] on input "text" at bounding box center [472, 75] width 94 height 12
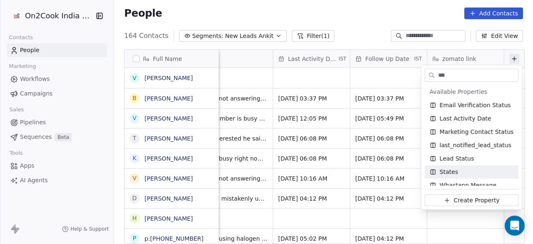
type input "***"
click at [450, 172] on span "States" at bounding box center [449, 171] width 18 height 8
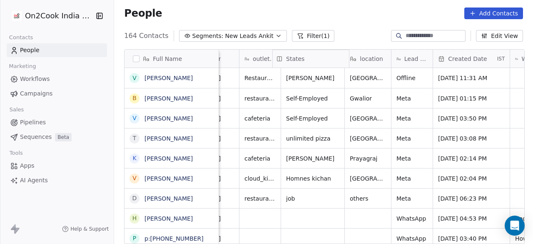
scroll to position [0, 95]
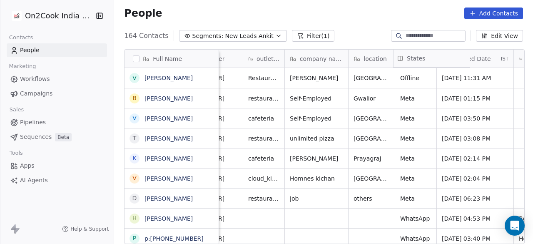
drag, startPoint x: 452, startPoint y: 57, endPoint x: 401, endPoint y: 57, distance: 51.7
click at [401, 57] on div "Full Name V Vikas Bhagwatrao B Brajesh Bharti V Vipul Pradhan t tushar mehra k …" at bounding box center [325, 147] width 400 height 195
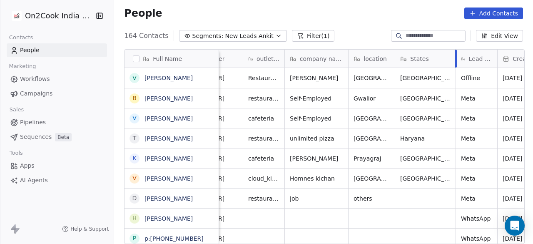
drag, startPoint x: 470, startPoint y: 55, endPoint x: 453, endPoint y: 59, distance: 16.7
click at [455, 59] on div at bounding box center [456, 59] width 2 height 18
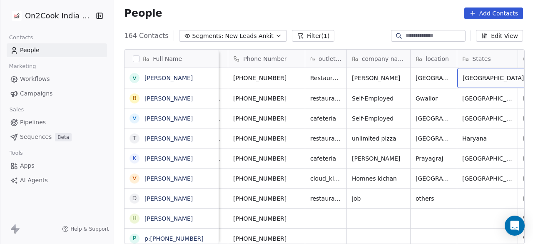
scroll to position [0, 74]
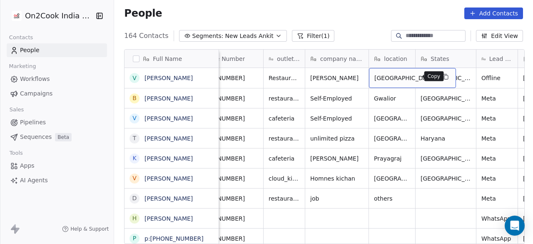
click at [445, 79] on icon "grid" at bounding box center [447, 77] width 4 height 4
click at [400, 79] on span "Maharashtra" at bounding box center [405, 78] width 61 height 8
click at [396, 78] on span "Maharashtra" at bounding box center [405, 78] width 61 height 8
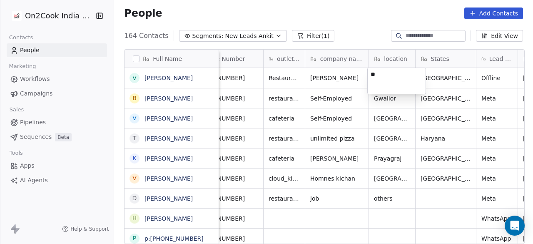
type textarea "*"
type textarea "****"
click at [455, 83] on html "On2Cook India Pvt. Ltd. Contacts People Marketing Workflows Campaigns Sales Pip…" at bounding box center [266, 122] width 533 height 244
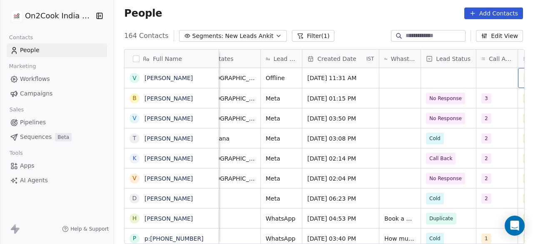
scroll to position [0, 332]
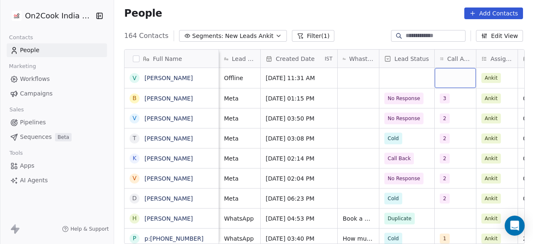
click at [445, 77] on div "grid" at bounding box center [455, 78] width 41 height 20
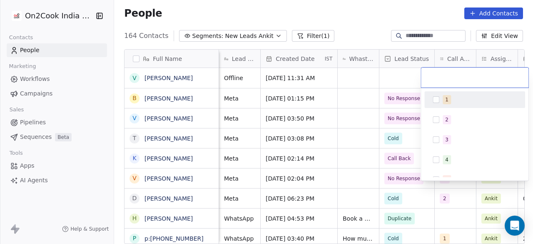
click at [435, 100] on button "Suggestions" at bounding box center [436, 99] width 7 height 7
click at [407, 82] on html "On2Cook India Pvt. Ltd. Contacts People Marketing Workflows Campaigns Sales Pip…" at bounding box center [266, 122] width 533 height 244
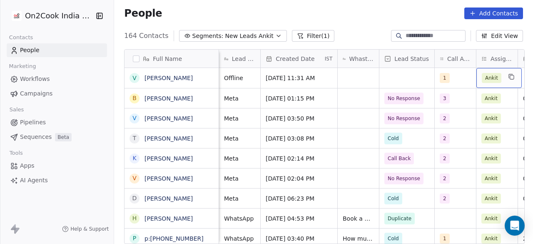
scroll to position [0, 454]
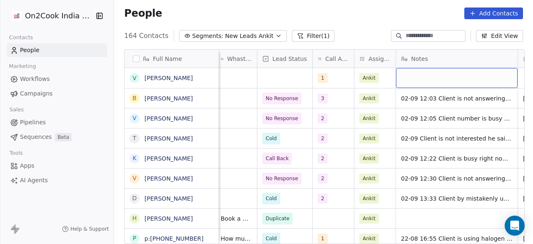
click at [410, 78] on div "grid" at bounding box center [457, 78] width 122 height 20
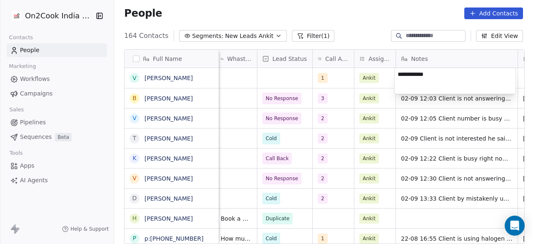
type textarea "**********"
